Goal: Task Accomplishment & Management: Manage account settings

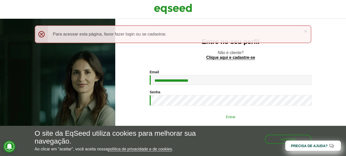
click at [220, 119] on button "Entrar" at bounding box center [231, 117] width 132 height 10
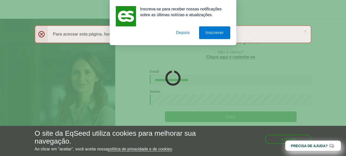
click at [177, 33] on button "Depois" at bounding box center [183, 32] width 27 height 13
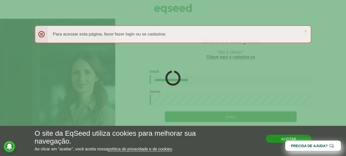
click at [275, 139] on button "Aceitar" at bounding box center [289, 139] width 46 height 8
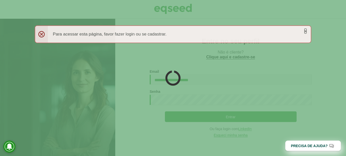
click at [306, 31] on link "×" at bounding box center [305, 30] width 3 height 5
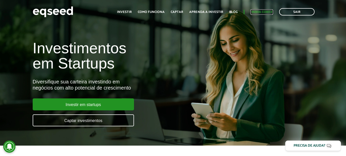
click at [261, 12] on link "Minha conta" at bounding box center [262, 11] width 23 height 3
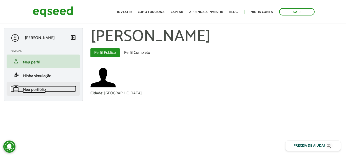
click at [32, 91] on span "Meu portfólio" at bounding box center [34, 89] width 23 height 7
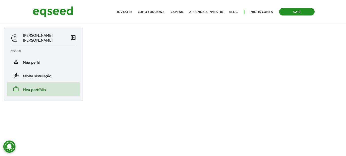
click at [298, 13] on link "Sair" at bounding box center [296, 11] width 35 height 7
